Goal: Task Accomplishment & Management: Manage account settings

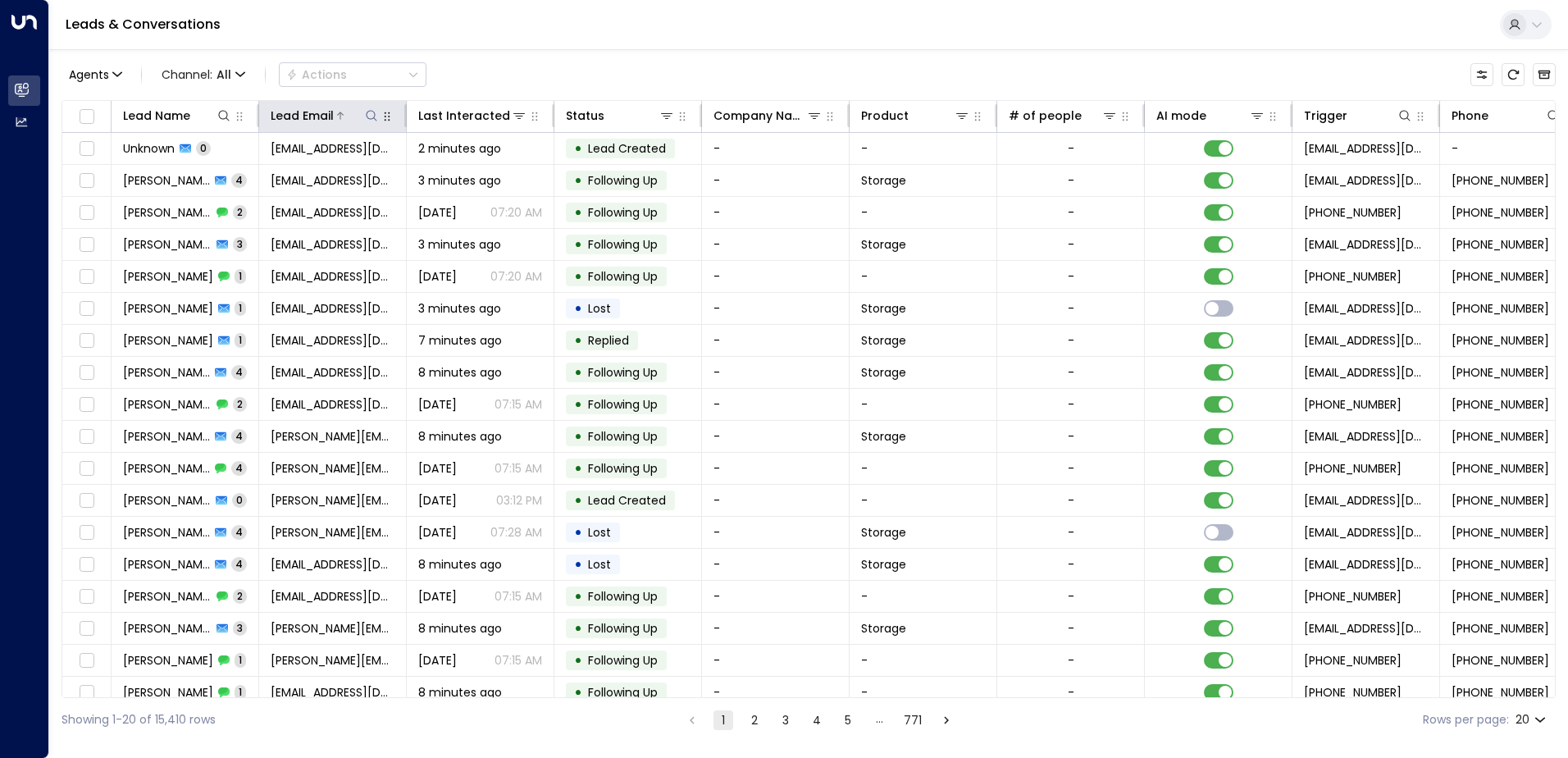
click at [370, 118] on icon at bounding box center [372, 116] width 13 height 13
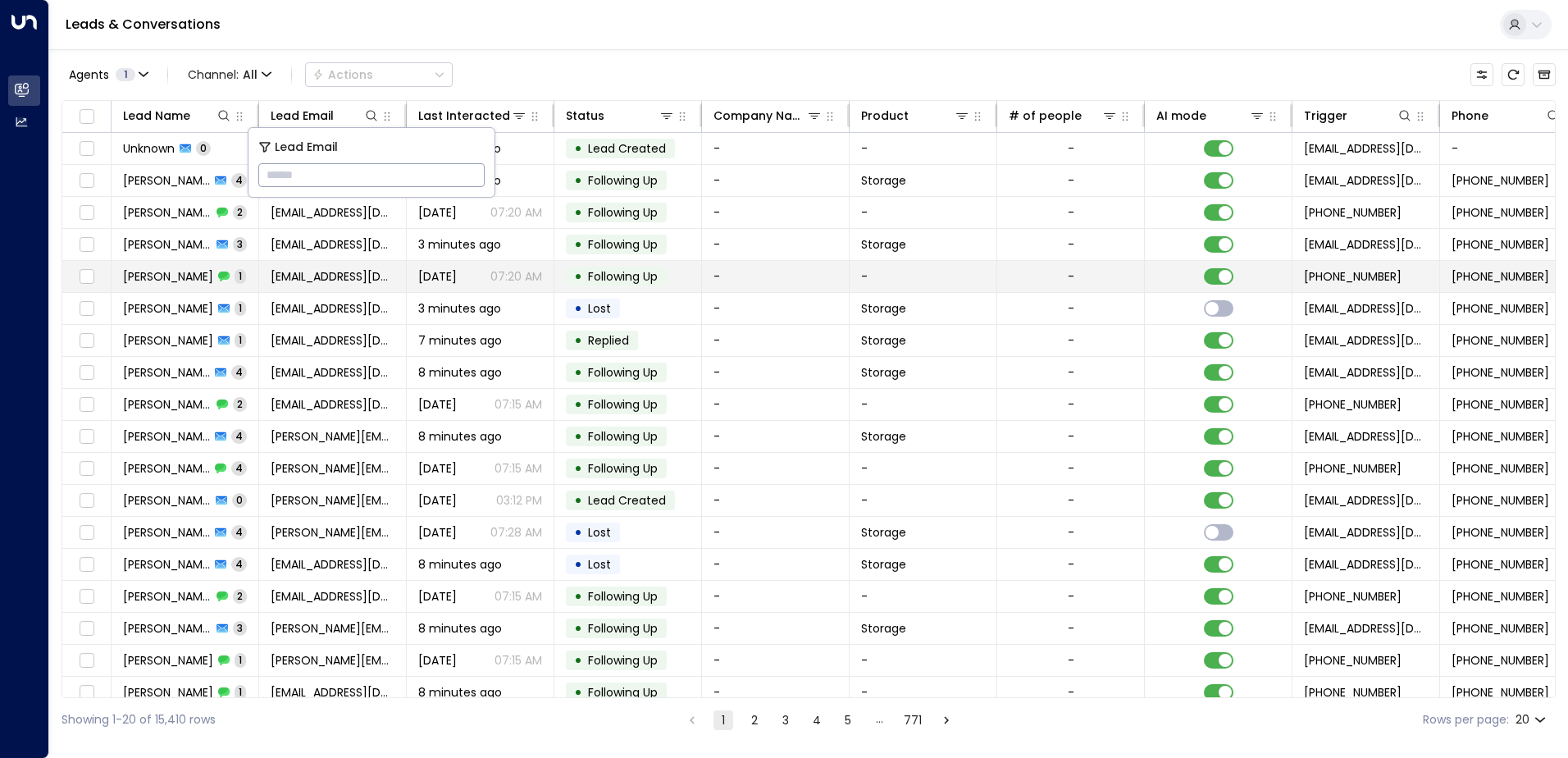
type input "**********"
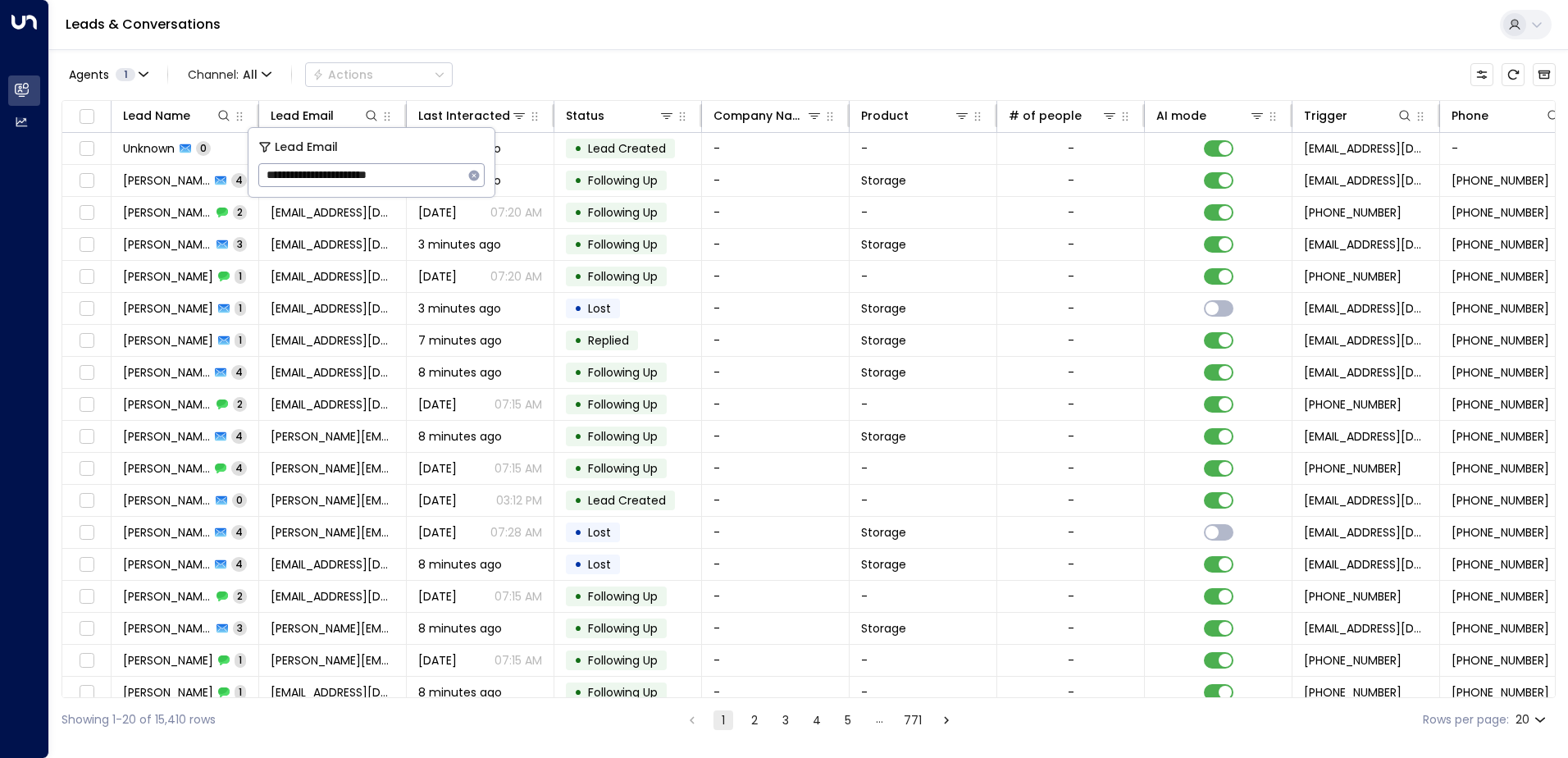
click at [544, 31] on div "Leads & Conversations" at bounding box center [808, 25] width 1518 height 50
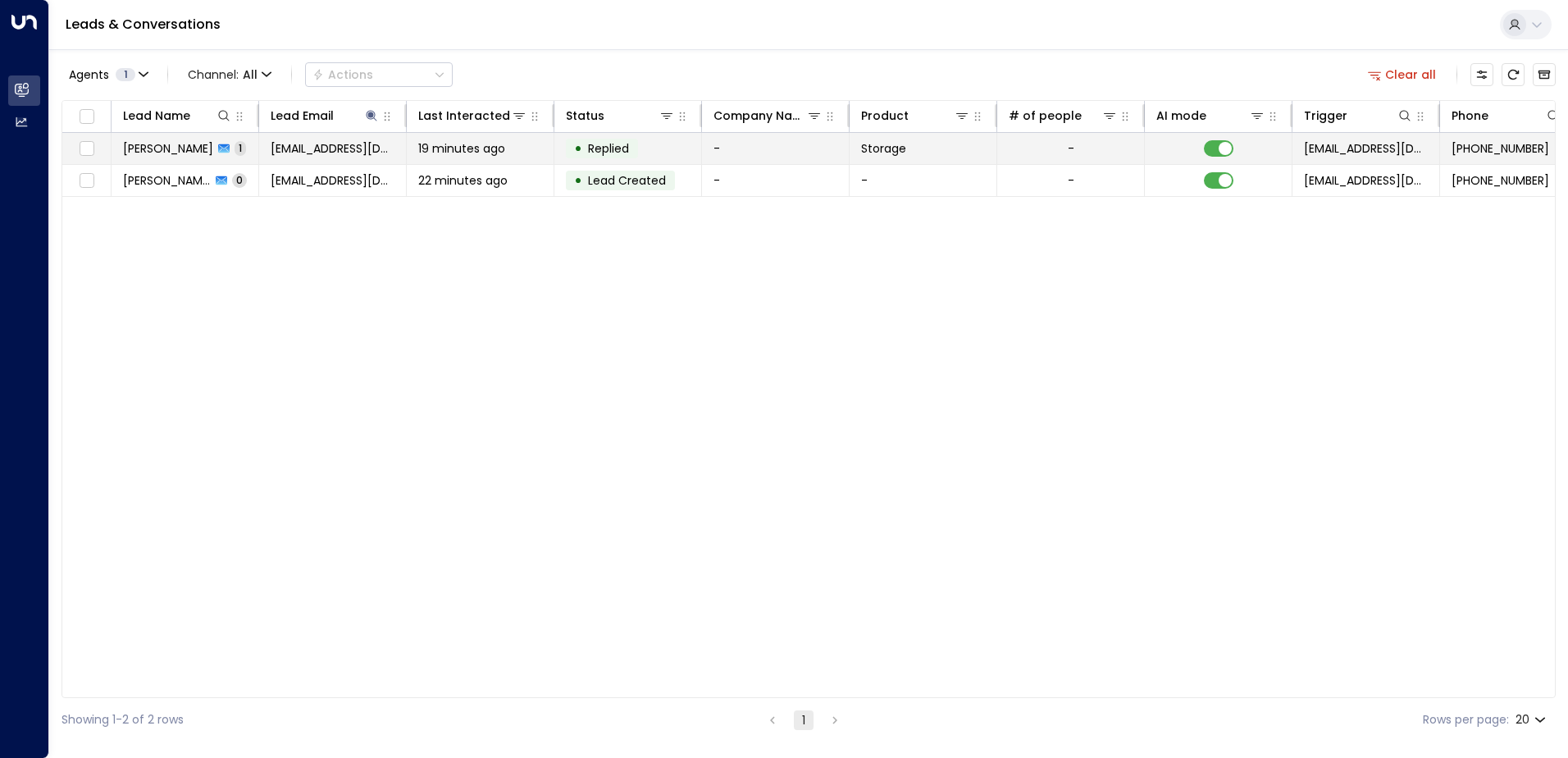
click at [190, 152] on span "[PERSON_NAME]" at bounding box center [168, 149] width 90 height 17
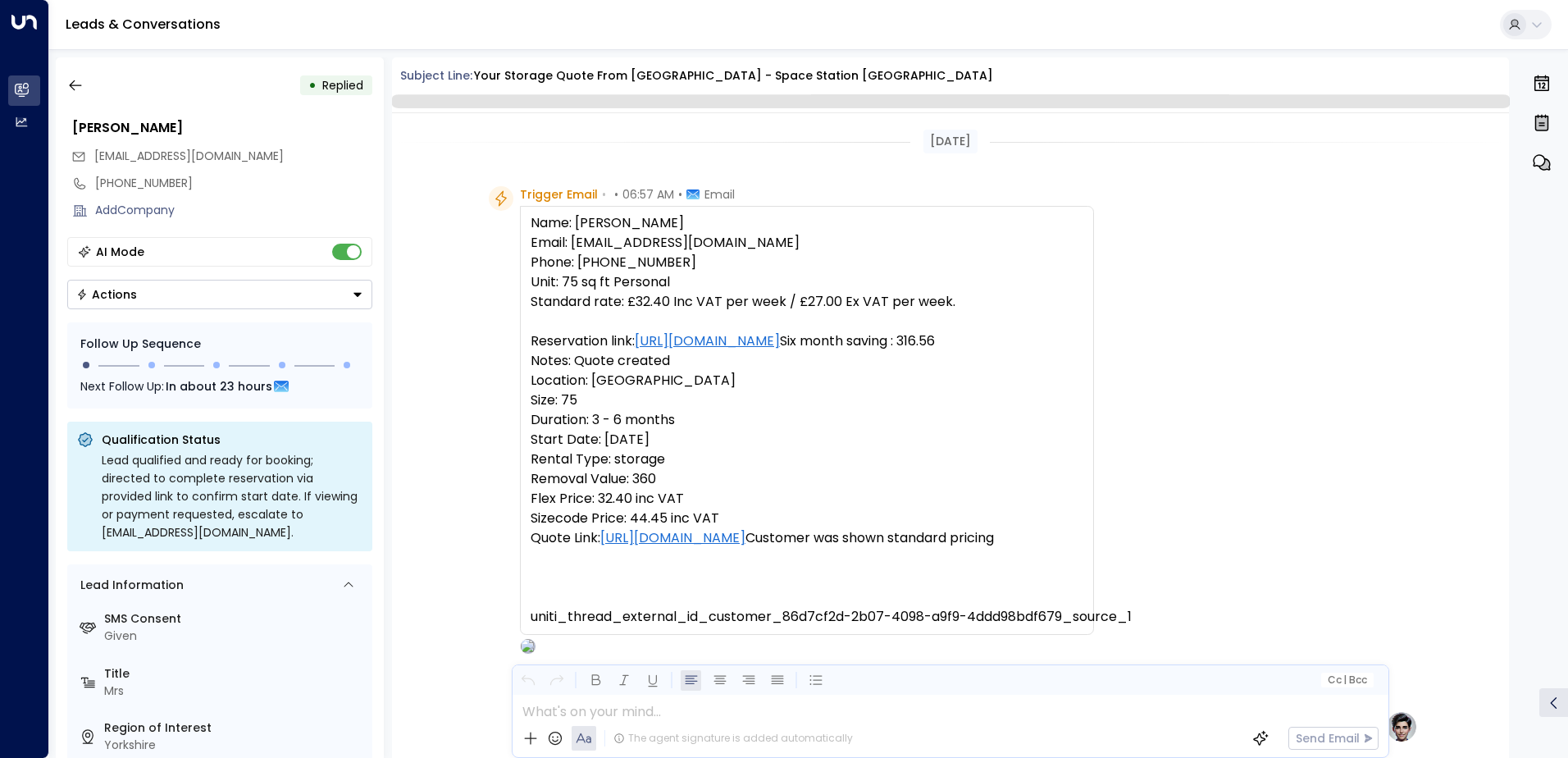
scroll to position [602, 0]
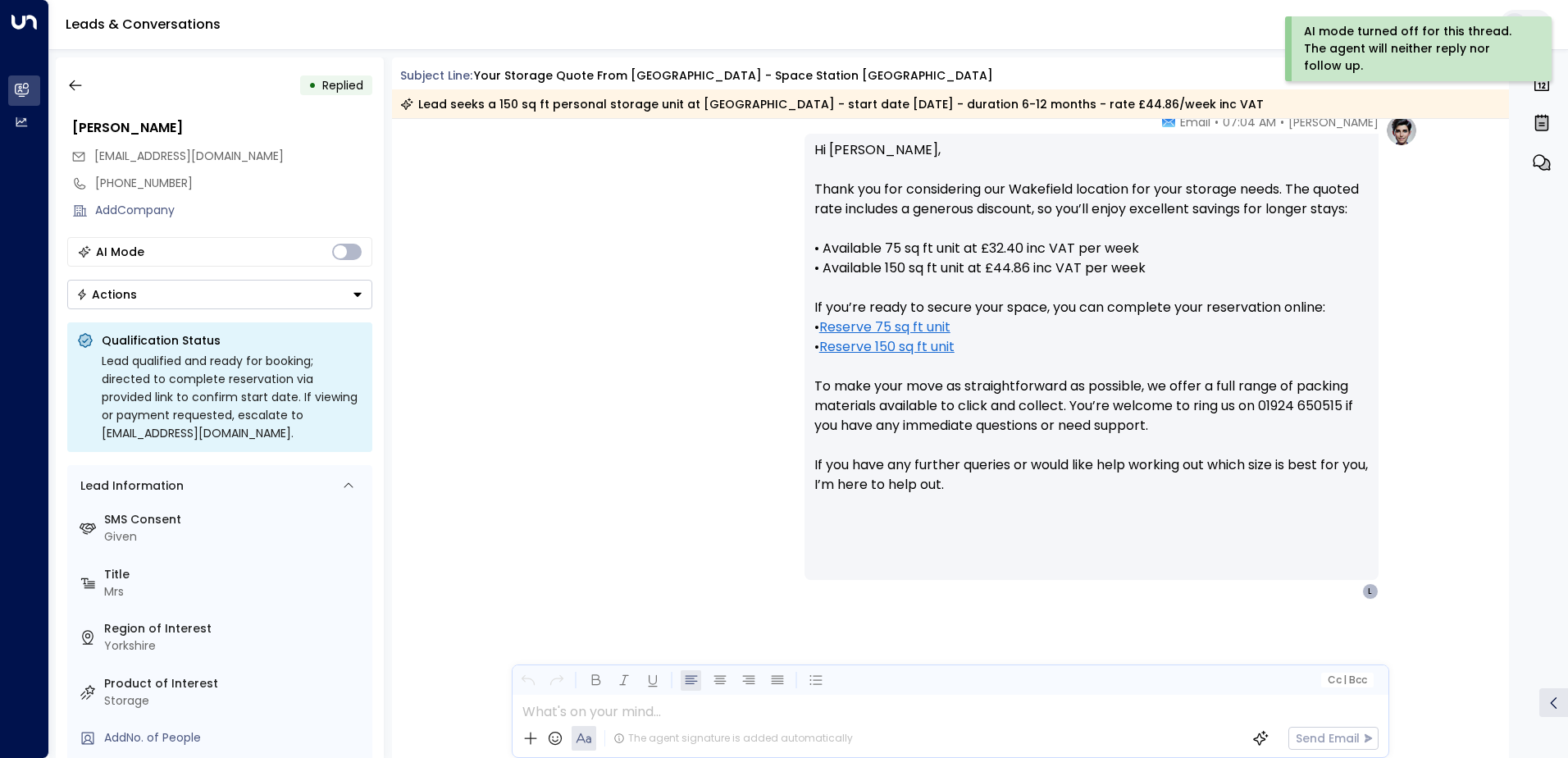
click at [357, 297] on icon "Button group with a nested menu" at bounding box center [357, 295] width 12 height 12
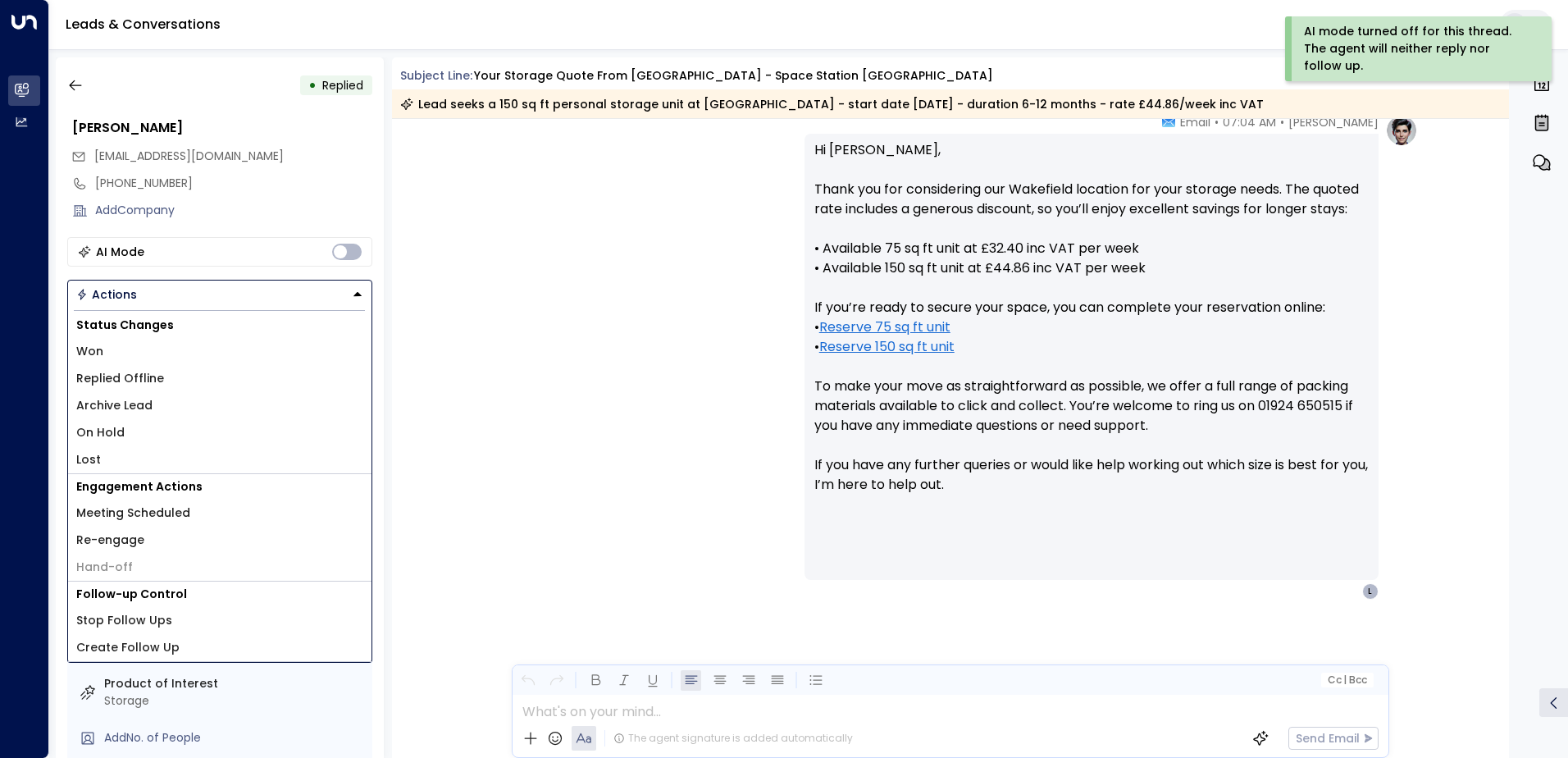
click at [161, 383] on li "Replied Offline" at bounding box center [219, 378] width 304 height 27
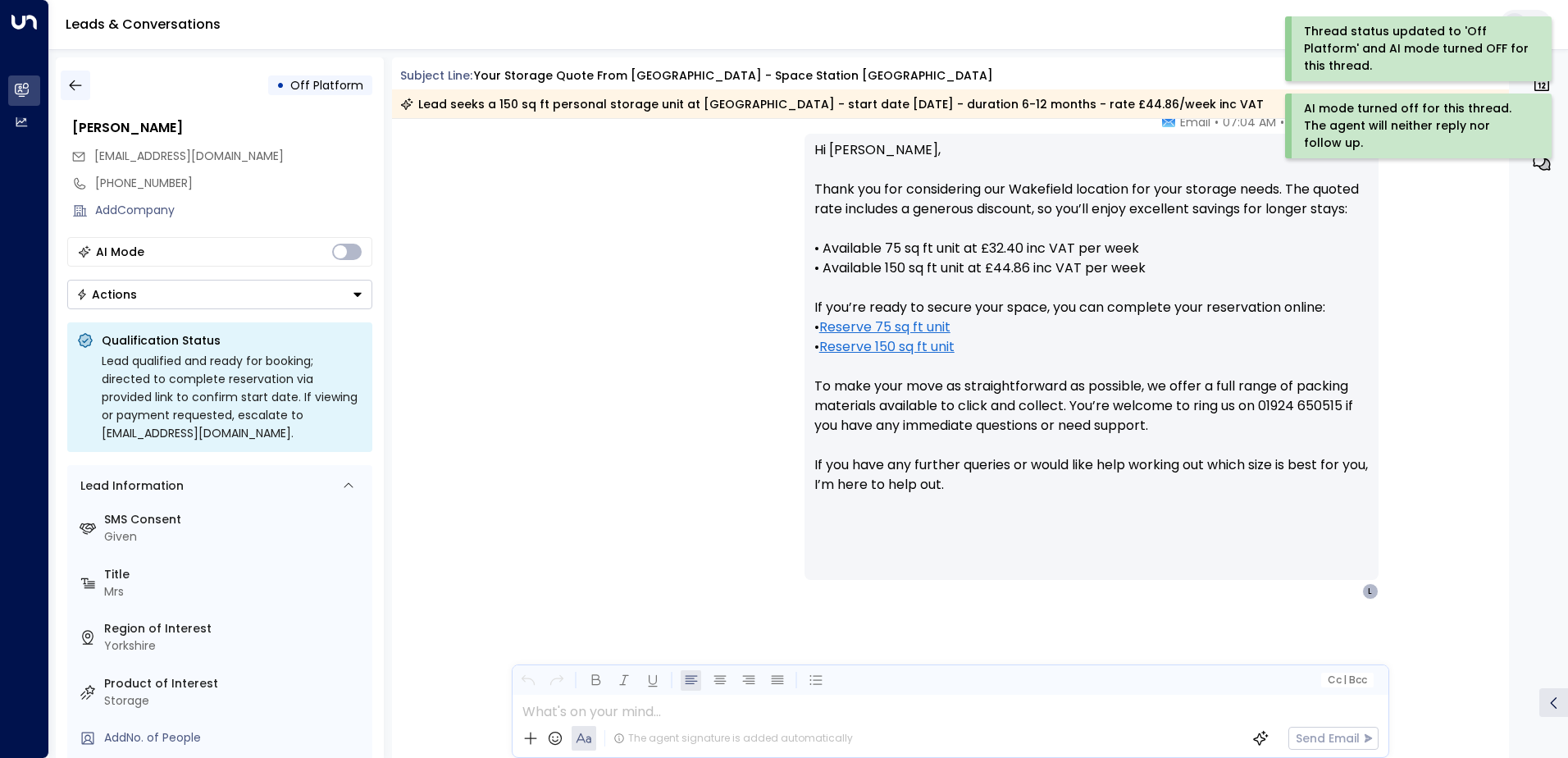
click at [73, 90] on icon "button" at bounding box center [75, 85] width 17 height 17
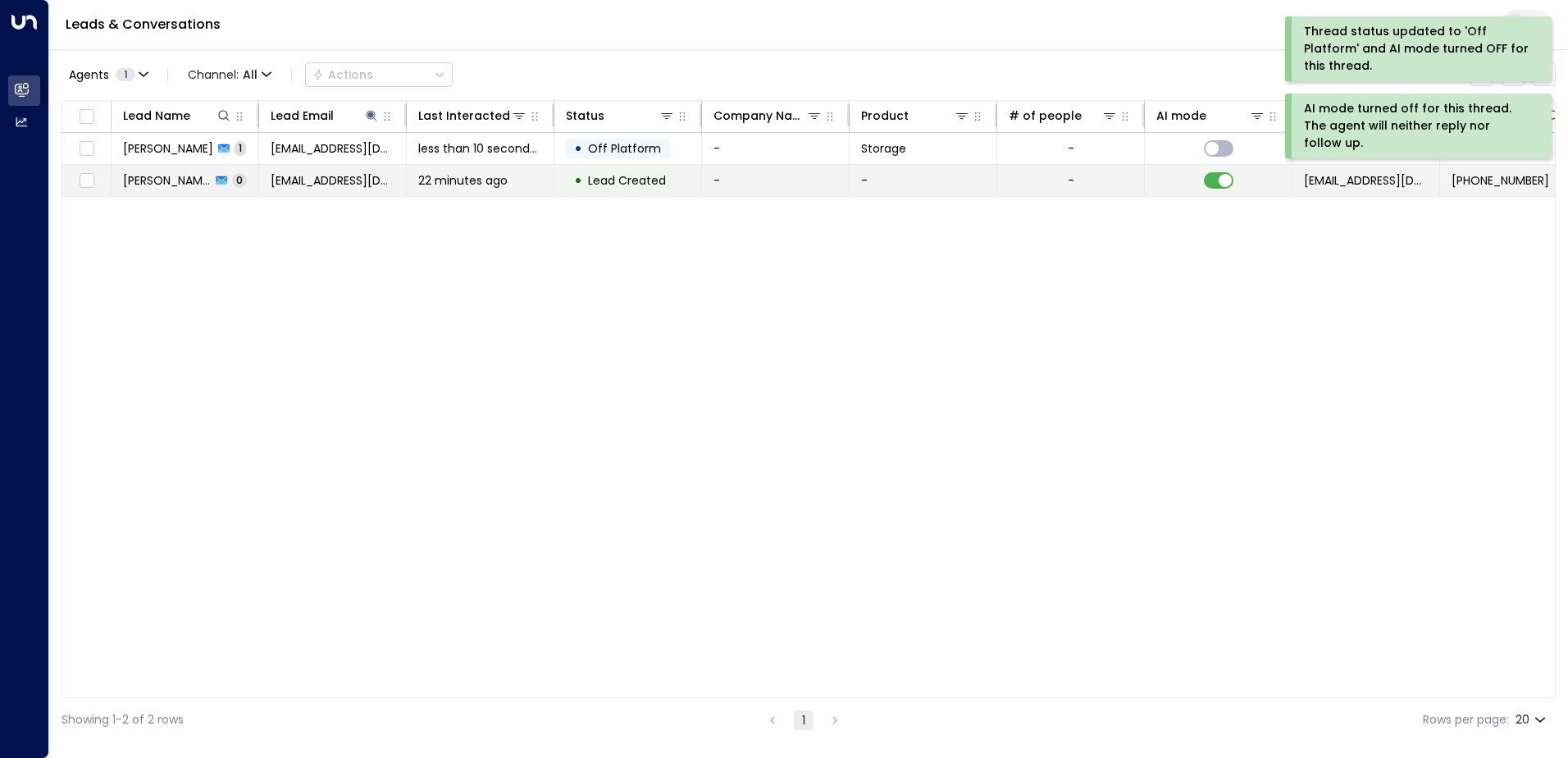
click at [177, 180] on span "[PERSON_NAME]" at bounding box center [167, 181] width 88 height 17
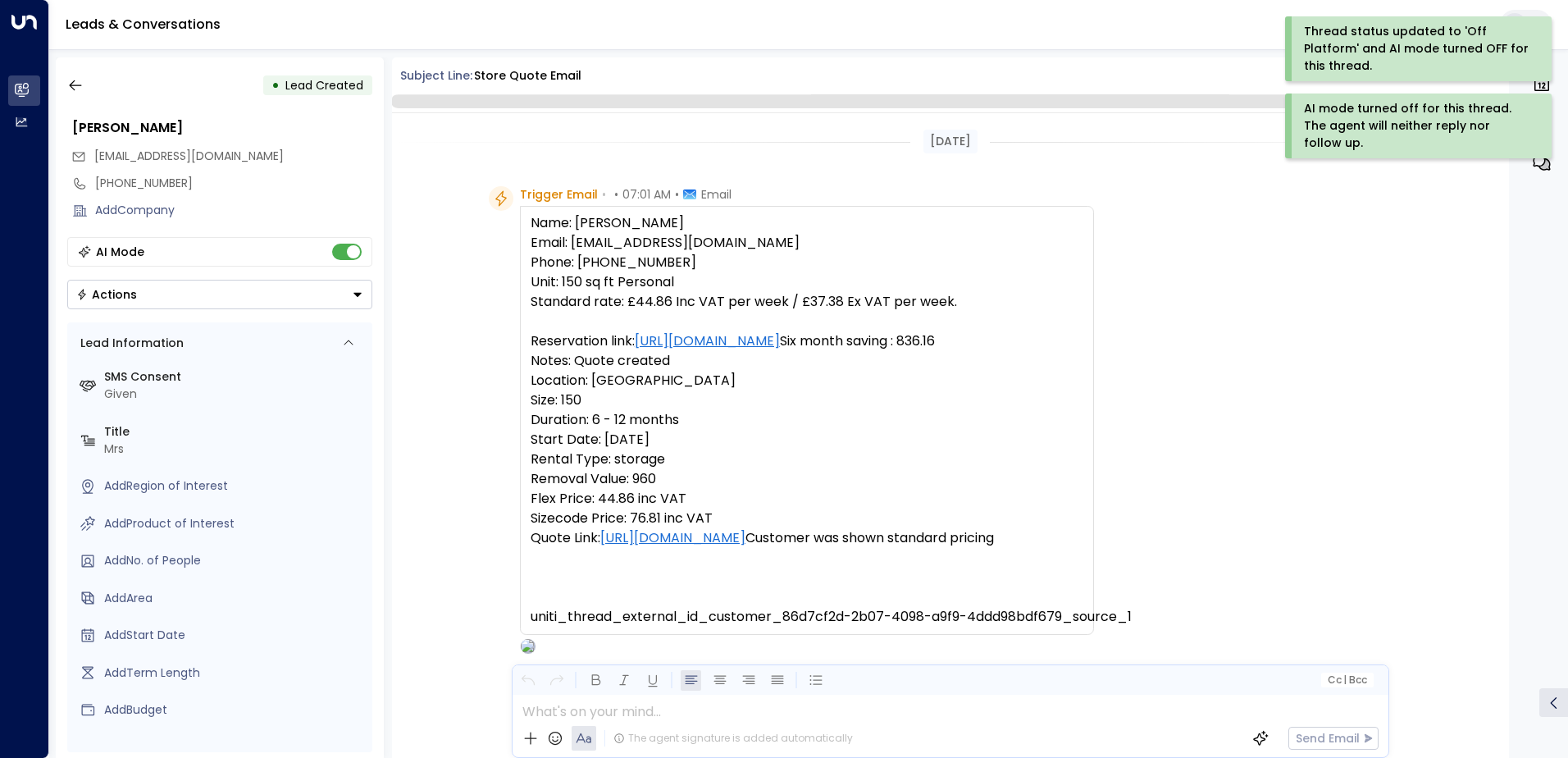
scroll to position [100, 0]
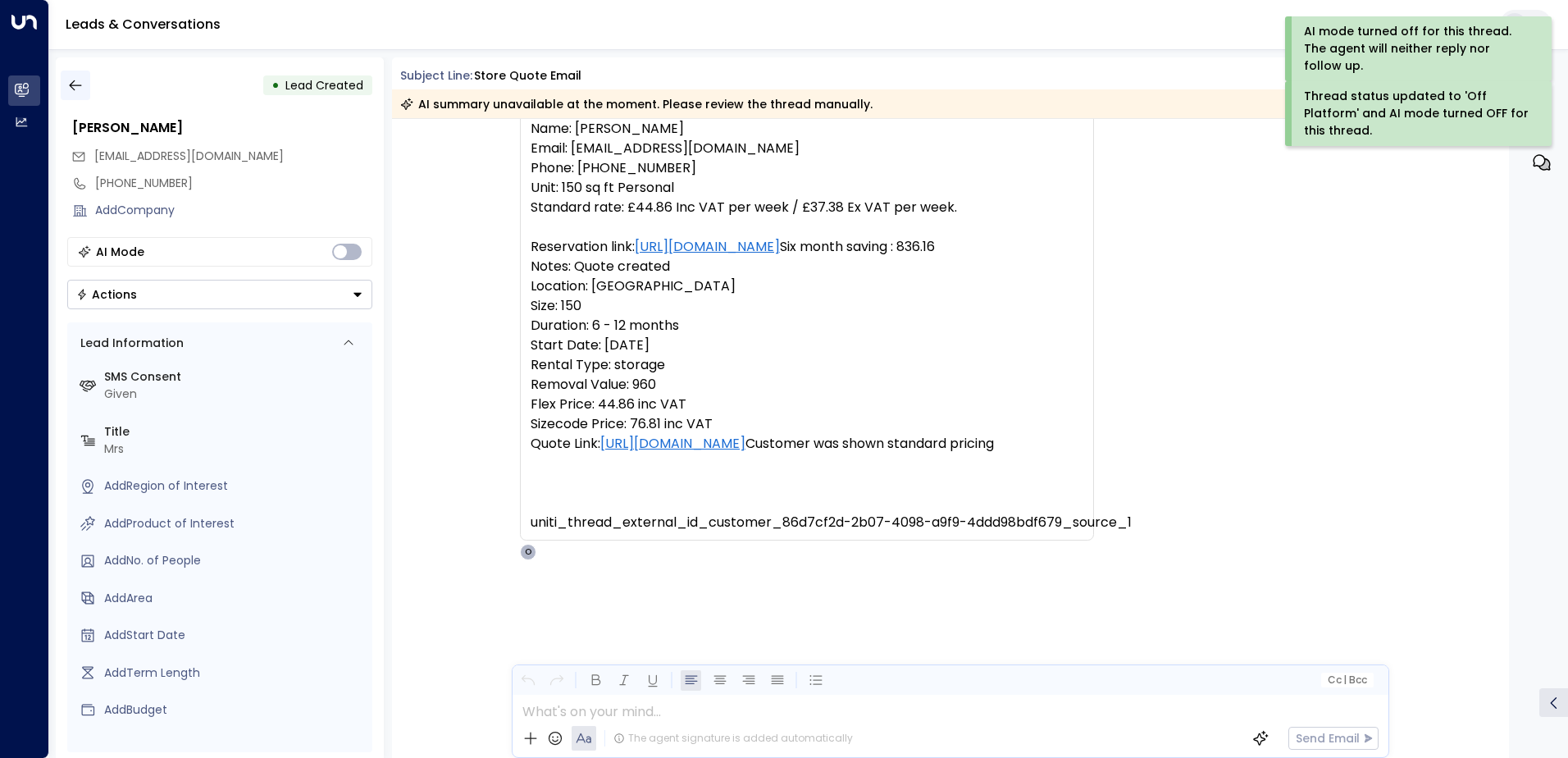
click at [83, 93] on button "button" at bounding box center [75, 85] width 29 height 29
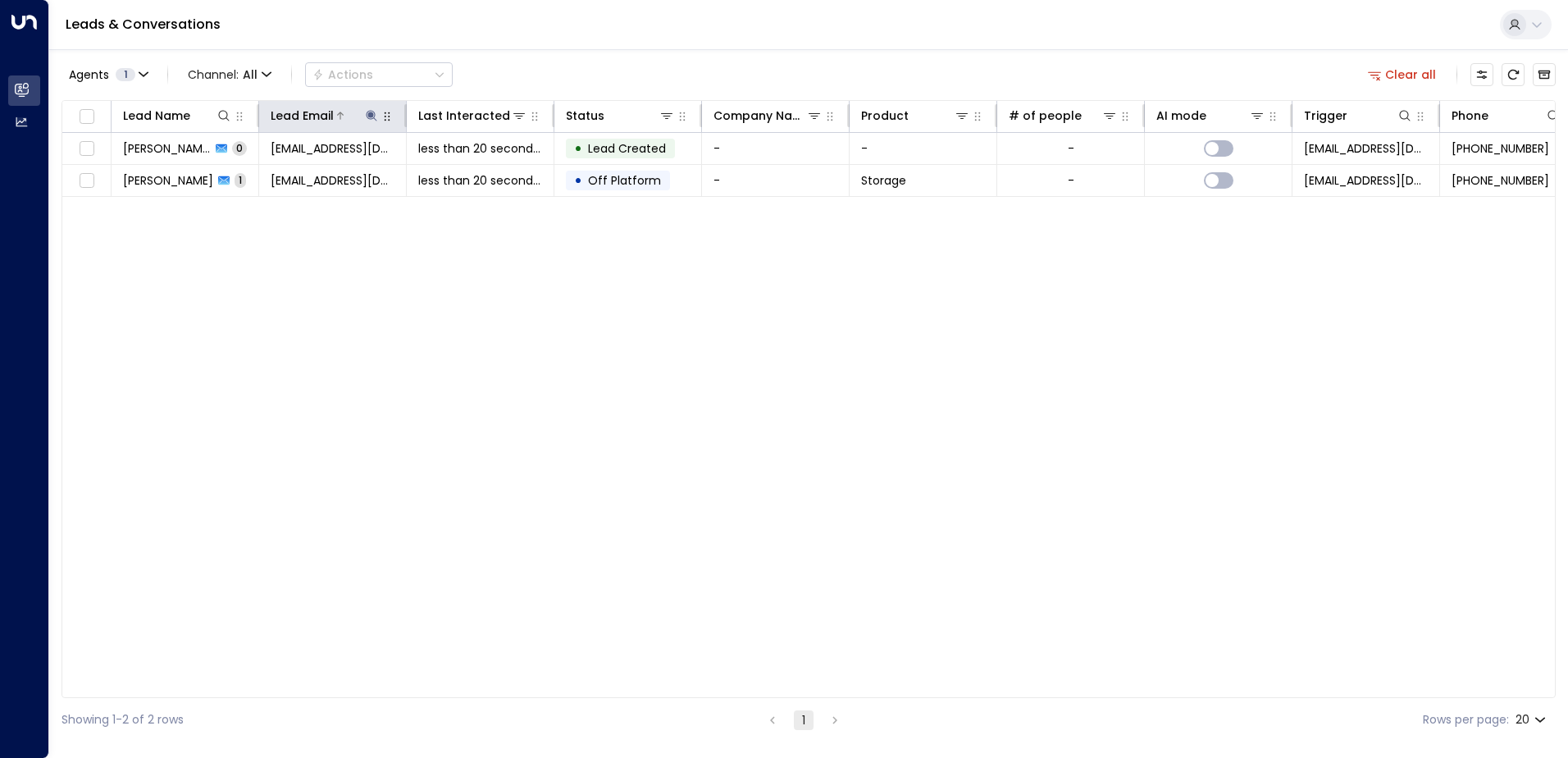
click at [370, 114] on icon at bounding box center [372, 116] width 11 height 11
click at [475, 175] on icon "button" at bounding box center [473, 175] width 13 height 13
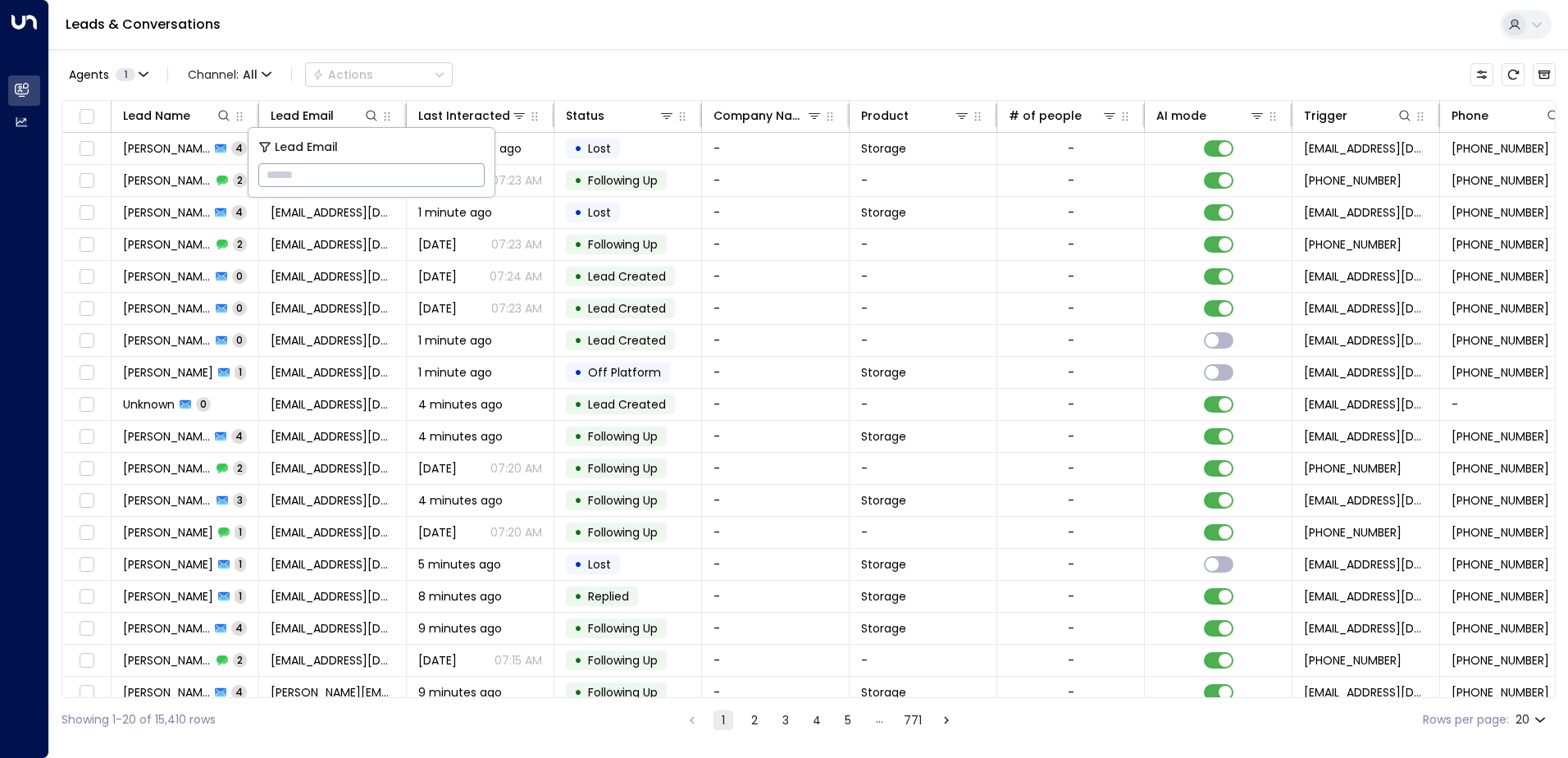
type input "**********"
click at [450, 34] on div "Leads & Conversations" at bounding box center [808, 25] width 1518 height 50
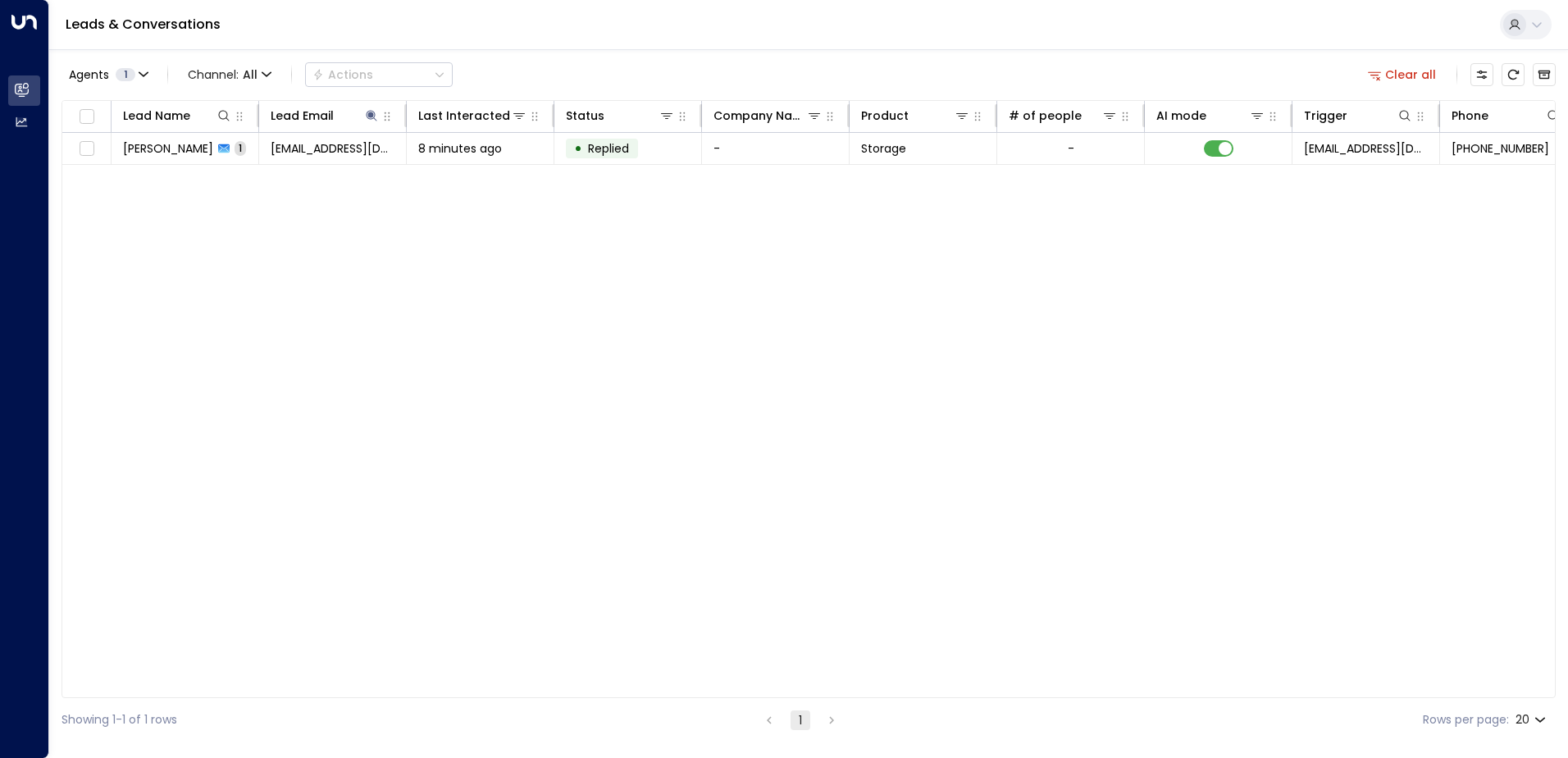
click at [210, 158] on td "[PERSON_NAME] 1" at bounding box center [185, 149] width 148 height 31
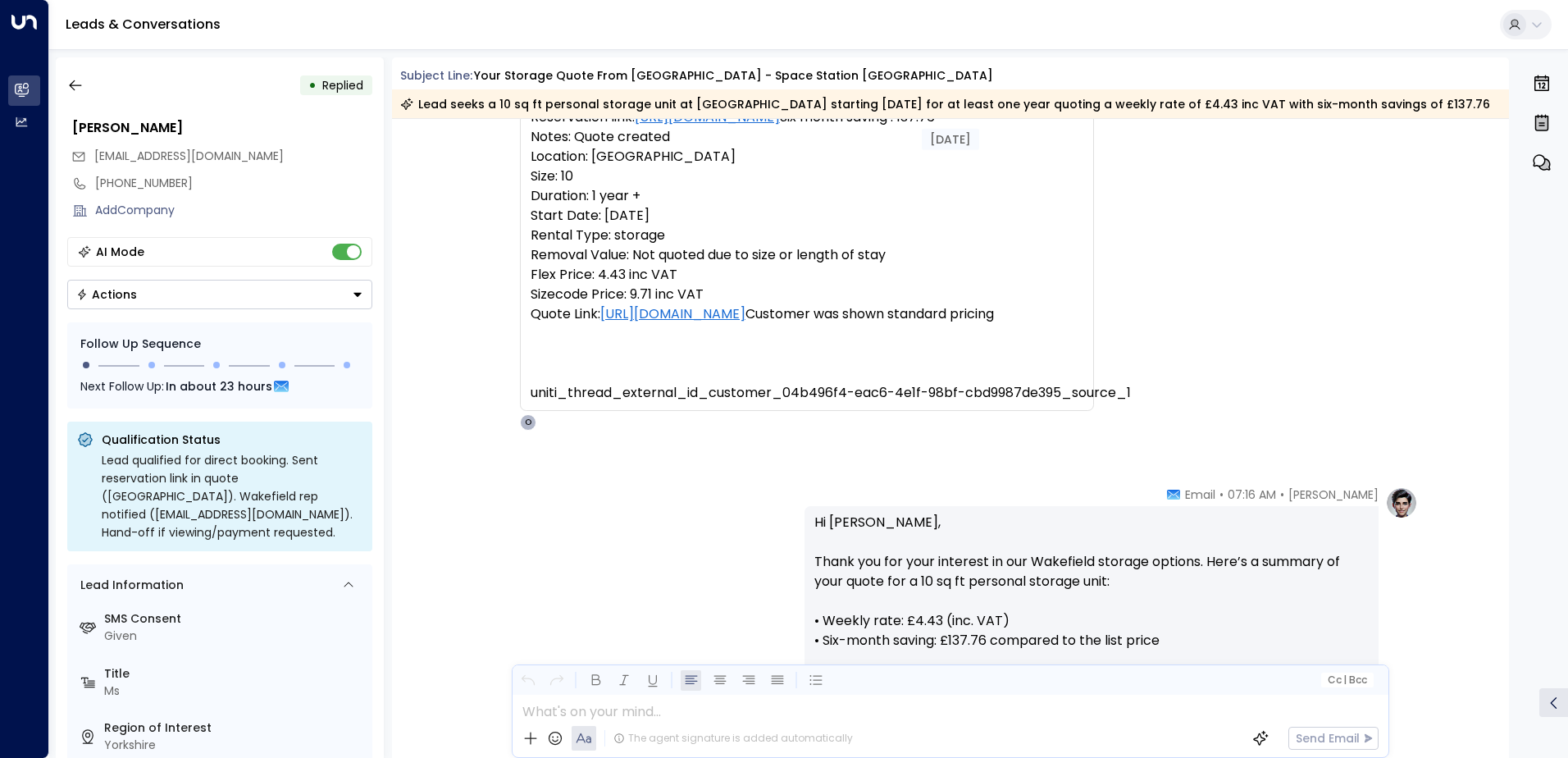
scroll to position [208, 0]
